Goal: Navigation & Orientation: Find specific page/section

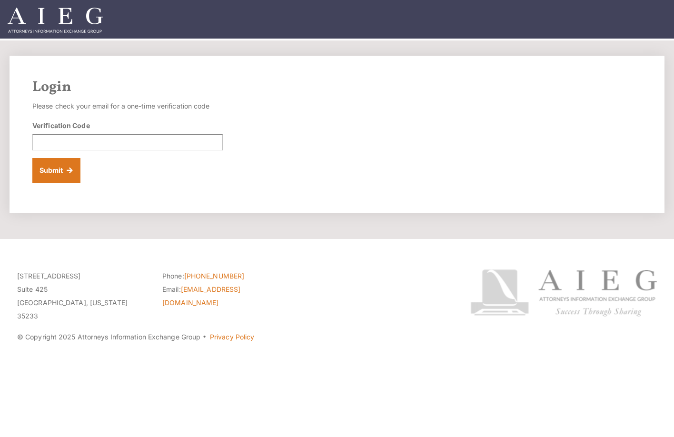
click at [588, 153] on div "Login Please check your email for a one-time verification code Verification Cod…" at bounding box center [337, 135] width 655 height 158
drag, startPoint x: 613, startPoint y: 159, endPoint x: 586, endPoint y: 163, distance: 27.4
click at [613, 159] on div "Login Please check your email for a one-time verification code Verification Cod…" at bounding box center [337, 135] width 655 height 158
click at [107, 143] on input "Verification Code" at bounding box center [127, 142] width 190 height 16
paste input "291962"
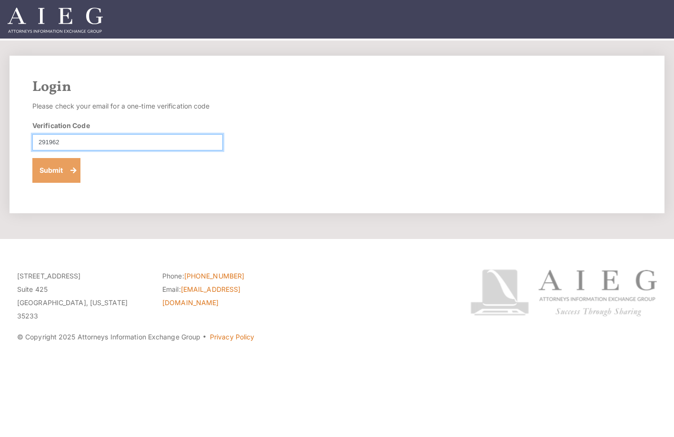
type input "291962"
click at [56, 166] on button "Submit" at bounding box center [56, 170] width 48 height 25
click at [612, 171] on div "Login Please check your email for a one-time verification code Verification Cod…" at bounding box center [337, 135] width 655 height 158
click at [613, 180] on div "Login Please check your email for a one-time verification code Verification Cod…" at bounding box center [337, 135] width 655 height 158
click at [42, 142] on input "Verification Code" at bounding box center [127, 142] width 190 height 16
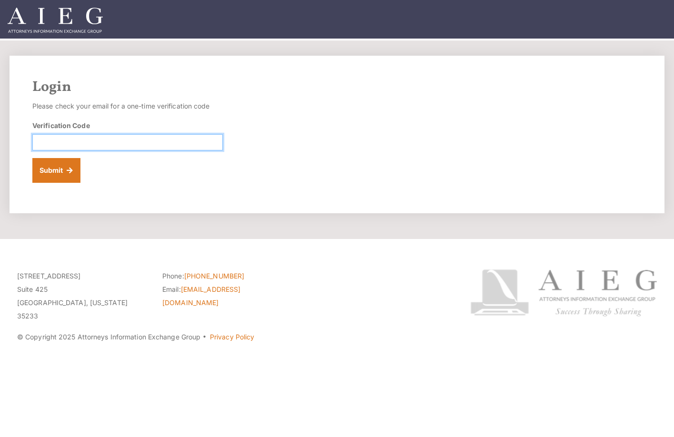
paste input "006779"
type input "006779"
click at [50, 175] on button "Submit" at bounding box center [56, 170] width 48 height 25
